Goal: Information Seeking & Learning: Learn about a topic

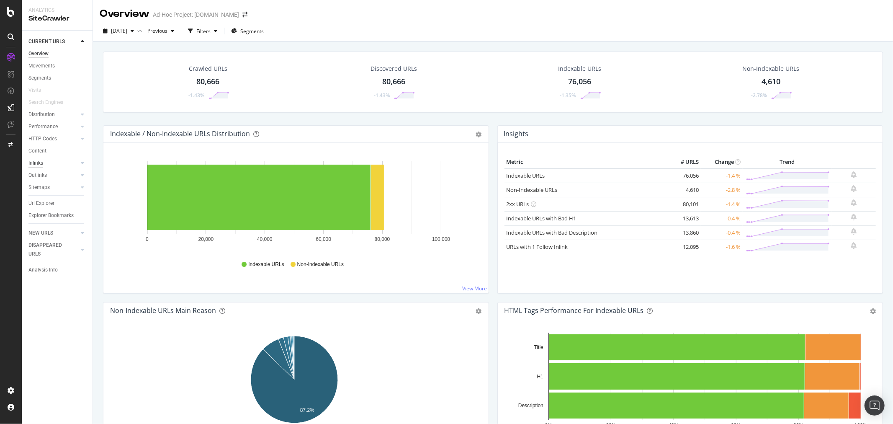
click at [41, 159] on div "Inlinks" at bounding box center [35, 163] width 15 height 9
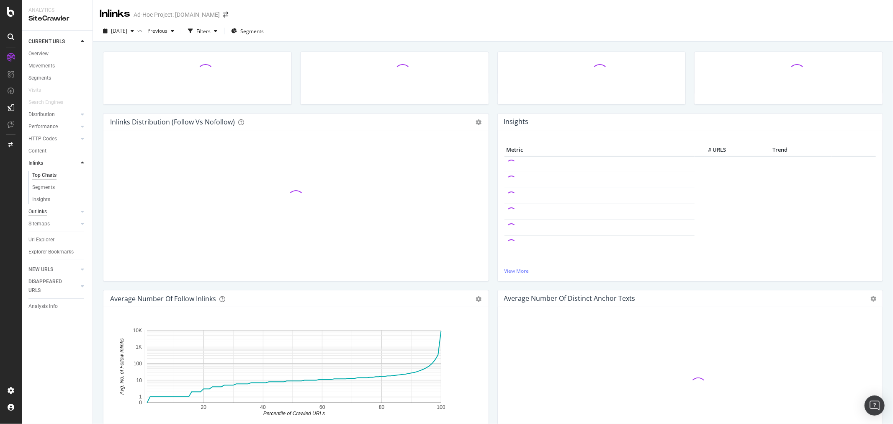
click at [42, 209] on div "Outlinks" at bounding box center [37, 211] width 18 height 9
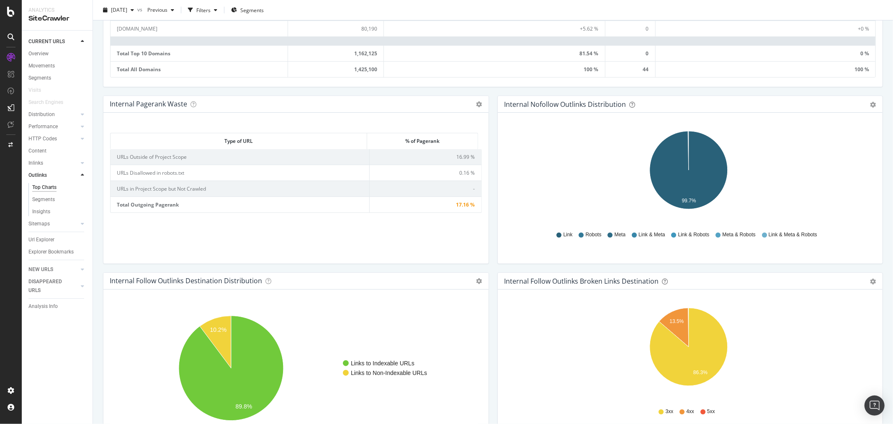
scroll to position [512, 0]
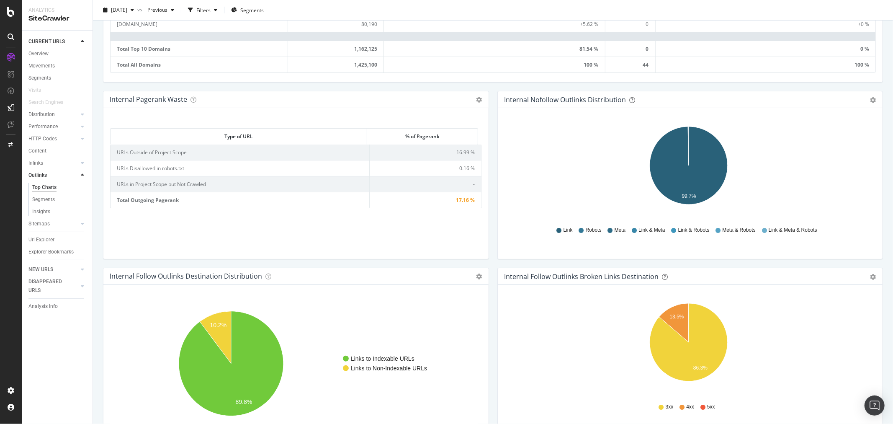
drag, startPoint x: 38, startPoint y: 237, endPoint x: 226, endPoint y: 8, distance: 296.0
click at [38, 237] on div "Url Explorer" at bounding box center [41, 239] width 26 height 9
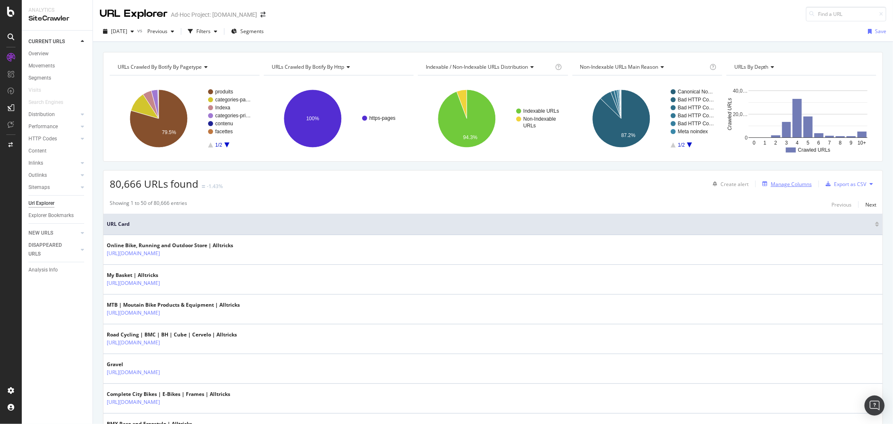
click at [595, 185] on div "Manage Columns" at bounding box center [791, 183] width 41 height 7
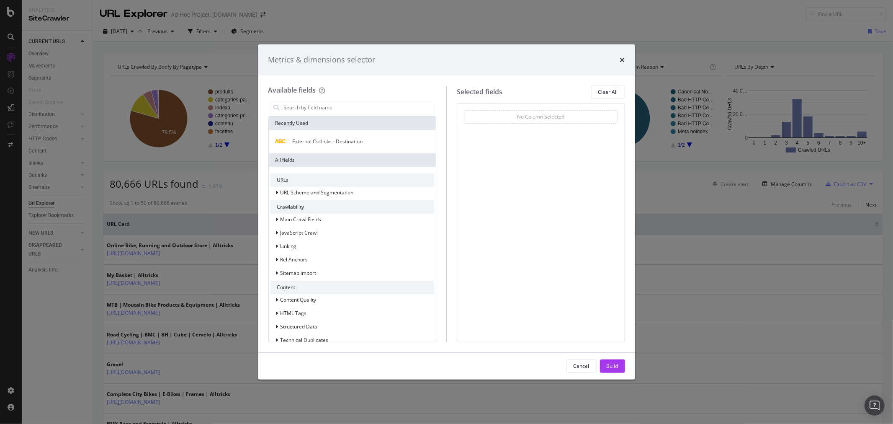
click at [334, 136] on div "External Outlinks - Destination" at bounding box center [352, 141] width 167 height 23
click at [338, 138] on span "External Outlinks - Destination" at bounding box center [328, 141] width 70 height 7
click at [595, 256] on div "Build" at bounding box center [613, 365] width 12 height 7
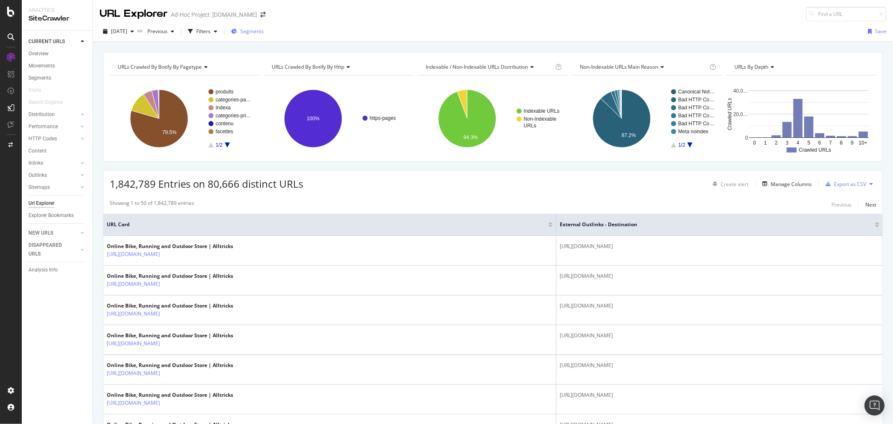
click at [260, 28] on span "Segments" at bounding box center [251, 31] width 23 height 7
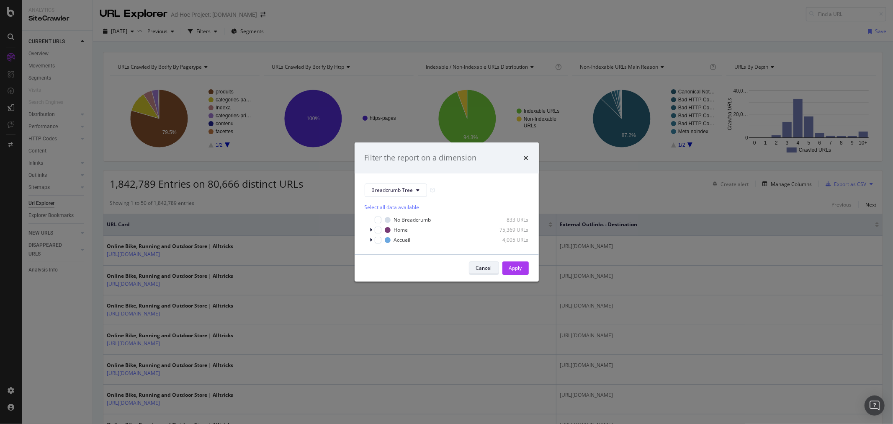
click at [474, 256] on button "Cancel" at bounding box center [484, 267] width 30 height 13
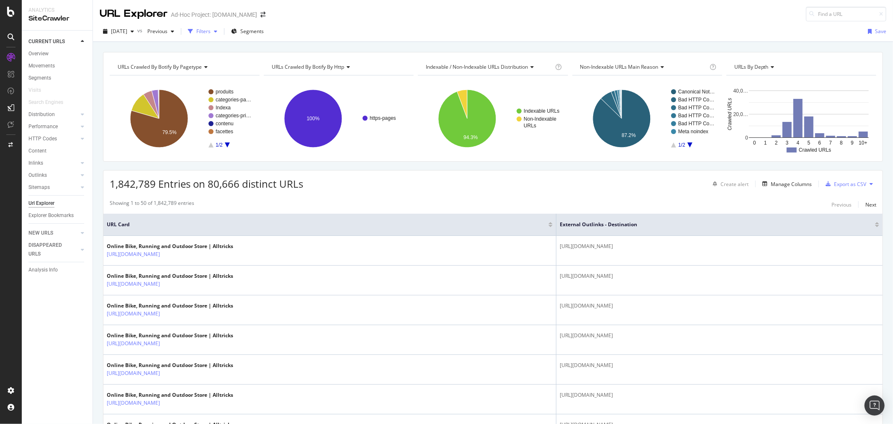
click at [211, 32] on div "Filters" at bounding box center [203, 31] width 14 height 7
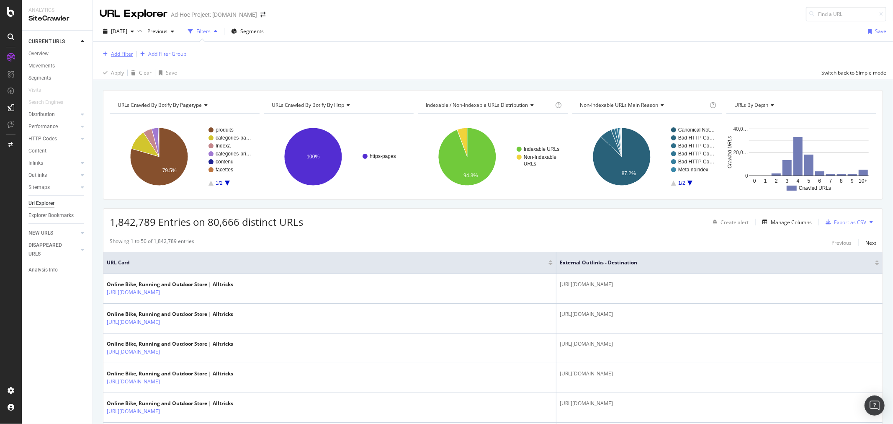
click at [123, 53] on div "Add Filter" at bounding box center [122, 53] width 22 height 7
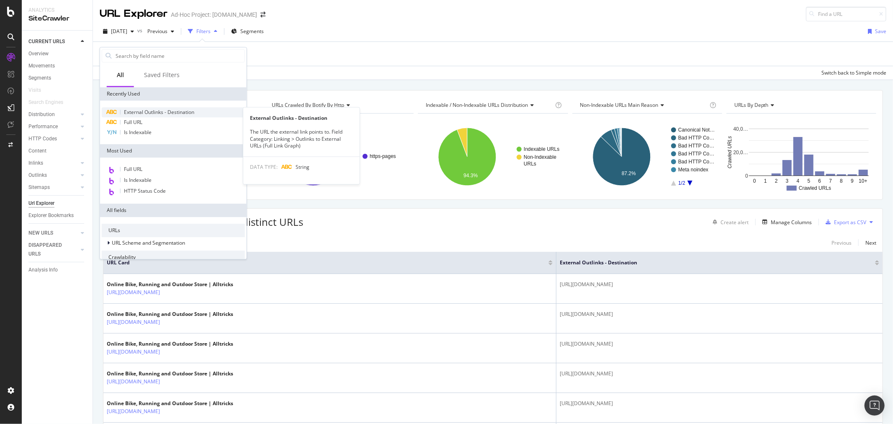
click at [173, 111] on span "External Outlinks - Destination" at bounding box center [159, 111] width 70 height 7
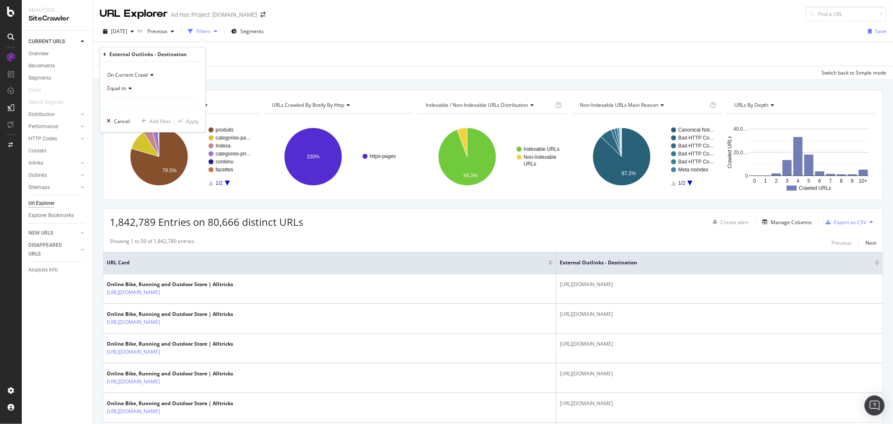
click at [124, 88] on span "Equal to" at bounding box center [116, 88] width 19 height 7
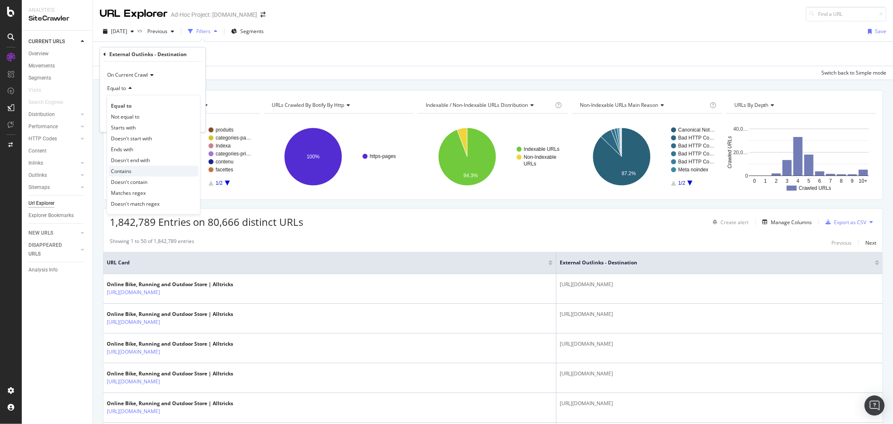
click at [144, 168] on div "Contains" at bounding box center [154, 170] width 90 height 11
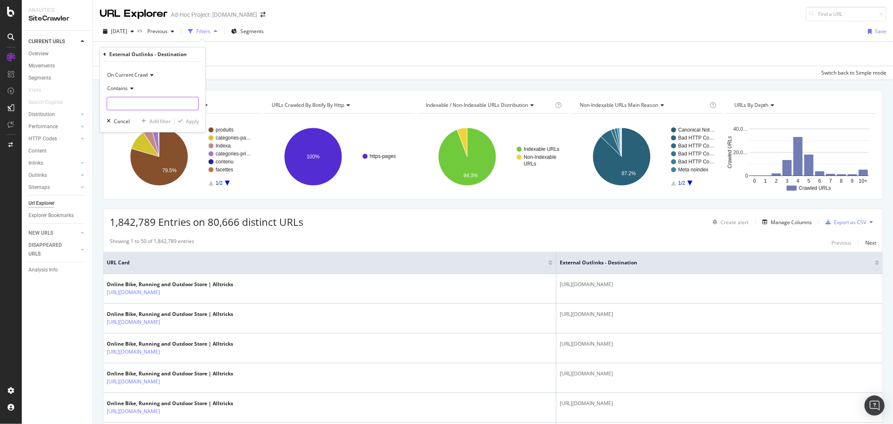
click at [161, 106] on input "text" at bounding box center [152, 103] width 91 height 13
type input "[DOMAIN_NAME]"
click at [187, 123] on div "Apply" at bounding box center [192, 121] width 13 height 7
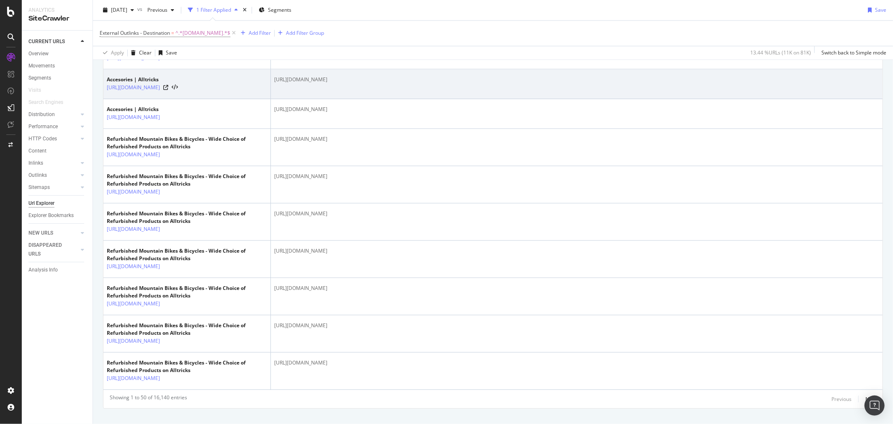
scroll to position [1441, 0]
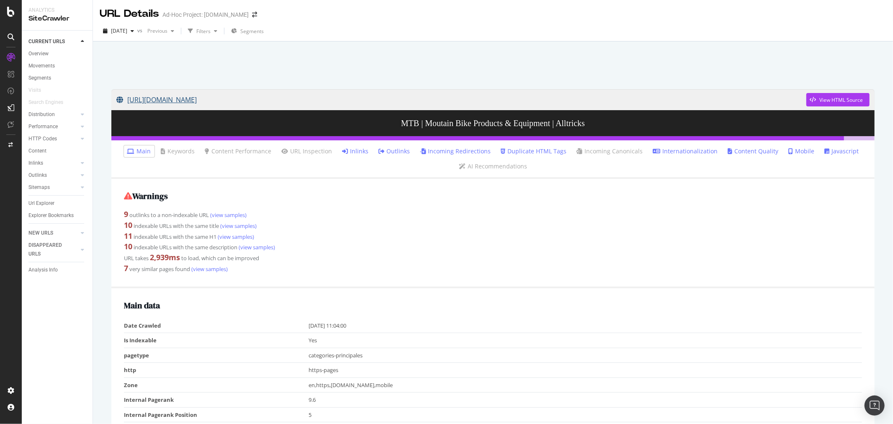
click at [206, 100] on link "[URL][DOMAIN_NAME]" at bounding box center [461, 99] width 690 height 21
